Goal: Task Accomplishment & Management: Use online tool/utility

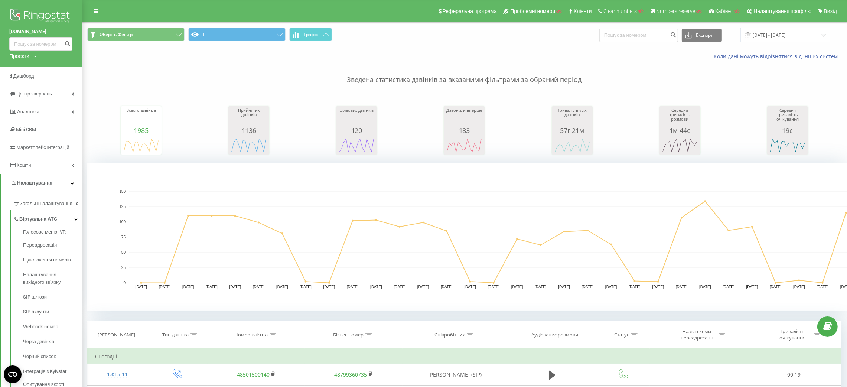
click at [31, 57] on div "Проекти Пошук" at bounding box center [22, 55] width 27 height 7
click at [29, 63] on input "text" at bounding box center [30, 67] width 37 height 11
paste input "hurtownia-drewna.com"
type input "hurtownia-drewna.com"
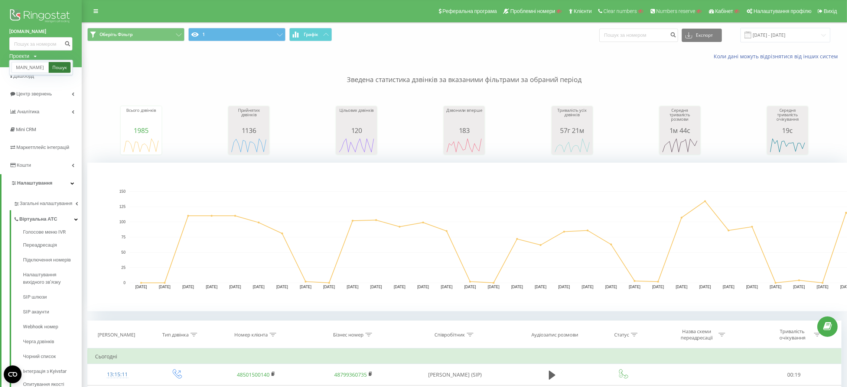
scroll to position [0, 0]
click at [54, 64] on link "Пошук" at bounding box center [60, 67] width 22 height 11
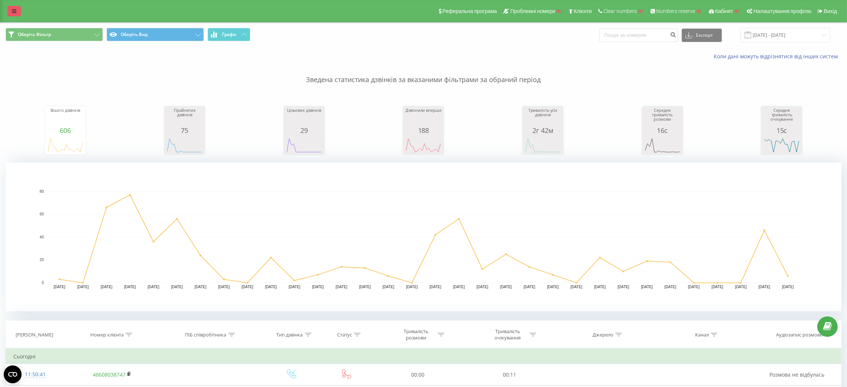
click at [17, 12] on link at bounding box center [13, 11] width 13 height 10
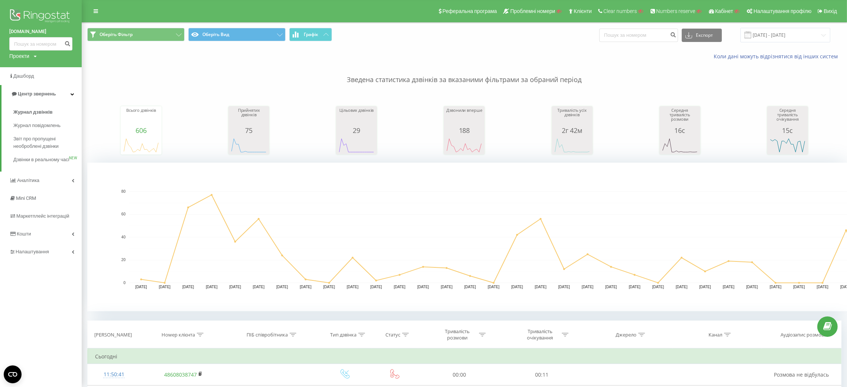
click at [27, 55] on div "Проекти" at bounding box center [19, 55] width 20 height 7
click at [30, 73] on input "text" at bounding box center [30, 67] width 37 height 11
click at [41, 68] on input "text" at bounding box center [30, 67] width 37 height 11
click at [42, 66] on input "text" at bounding box center [30, 67] width 37 height 11
paste input "head-energy.pl"
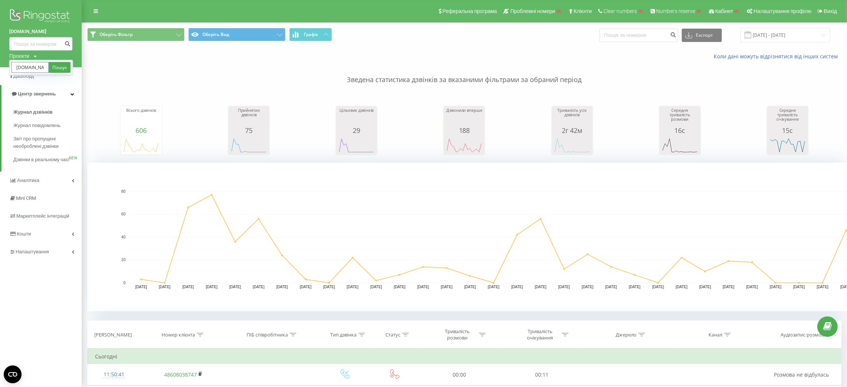
scroll to position [0, 4]
type input "head-energy.pl"
click at [61, 68] on link "Пошук" at bounding box center [60, 67] width 22 height 11
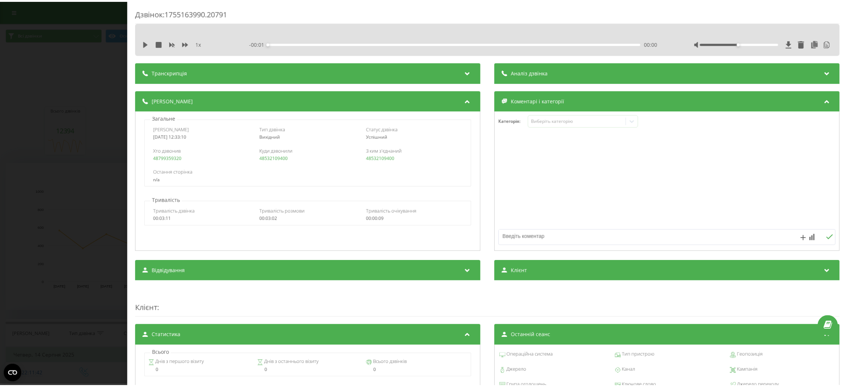
scroll to position [56, 0]
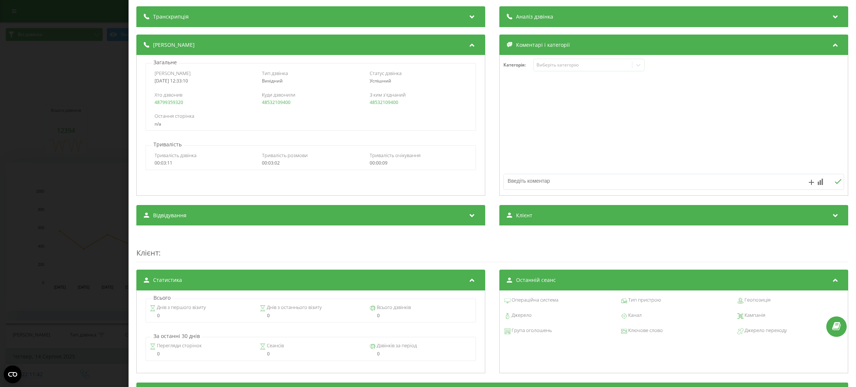
click at [0, 220] on div "Дзвінок : 1755163990.20791 1 x - 00:01 00:00 00:00 Транскрипція 00:00 Доброго д…" at bounding box center [428, 193] width 856 height 387
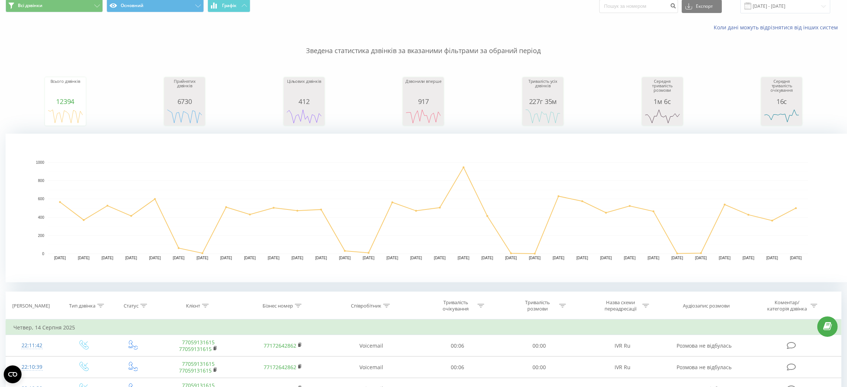
scroll to position [278, 0]
